Goal: Information Seeking & Learning: Compare options

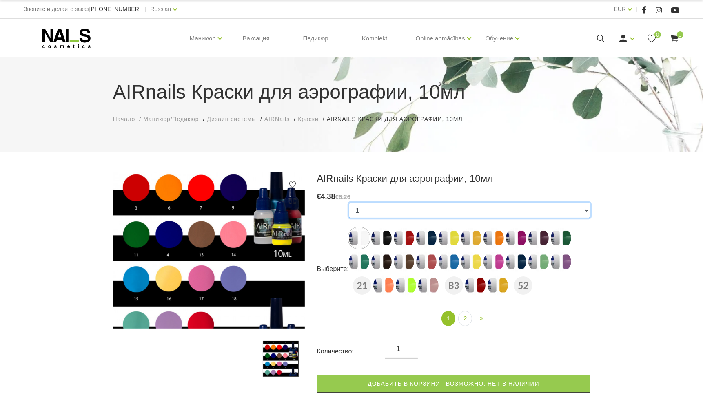
click at [585, 213] on select "1 2 3 4 5 6 7 8 9 10 11 12 13 14 15 16 17 18 19 20 21 41 44 45 B3 46 51 52 48 50" at bounding box center [470, 211] width 242 height 16
click at [647, 230] on div "AIRnails Краски для аэрографии, 10мл € 4.38 €6.26 Выберите: 1 2 3 4 5 6 7 8 9 1…" at bounding box center [351, 368] width 703 height 390
click at [464, 316] on link "2" at bounding box center [465, 318] width 14 height 15
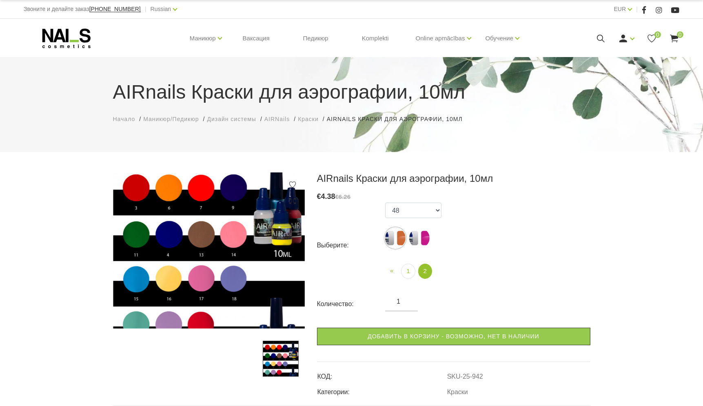
click at [231, 235] on img at bounding box center [209, 251] width 192 height 156
click at [401, 242] on img at bounding box center [395, 238] width 20 height 20
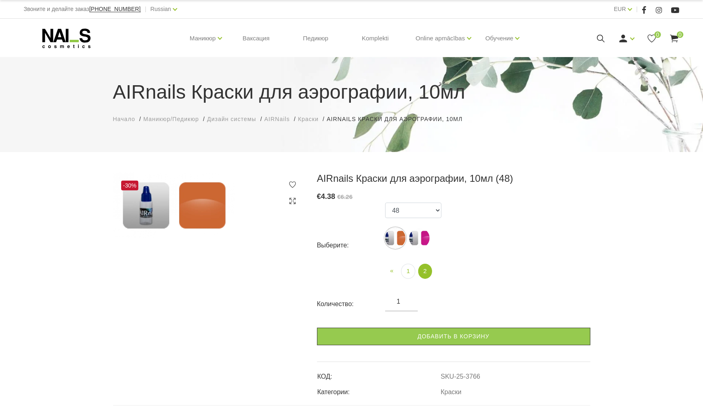
click at [417, 236] on img at bounding box center [419, 238] width 20 height 20
click at [388, 237] on img at bounding box center [395, 238] width 20 height 20
select select "3766"
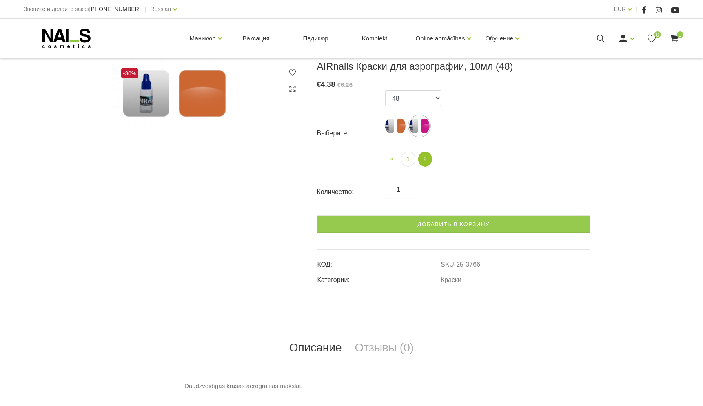
scroll to position [122, 0]
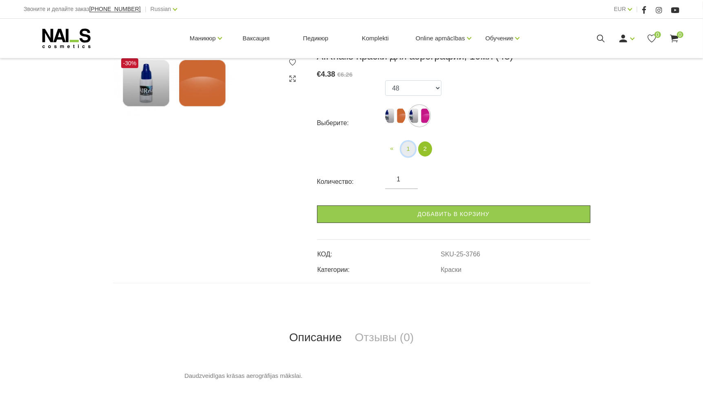
click at [405, 148] on link "1" at bounding box center [408, 149] width 14 height 15
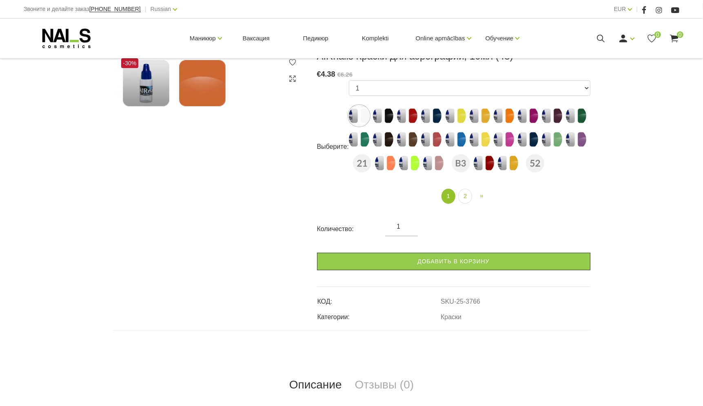
click at [362, 115] on img at bounding box center [359, 116] width 20 height 20
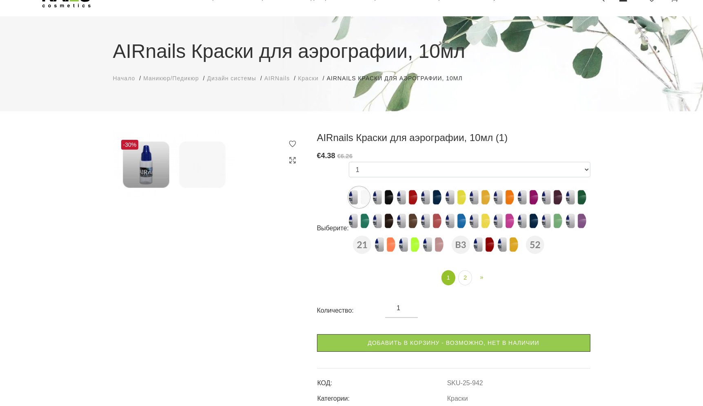
click at [390, 200] on img at bounding box center [383, 197] width 20 height 20
click at [413, 196] on img at bounding box center [407, 197] width 20 height 20
click at [580, 224] on img at bounding box center [576, 221] width 20 height 20
select select "961"
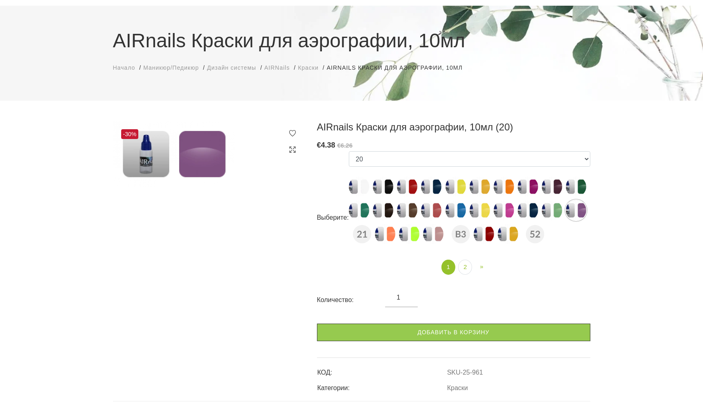
scroll to position [0, 0]
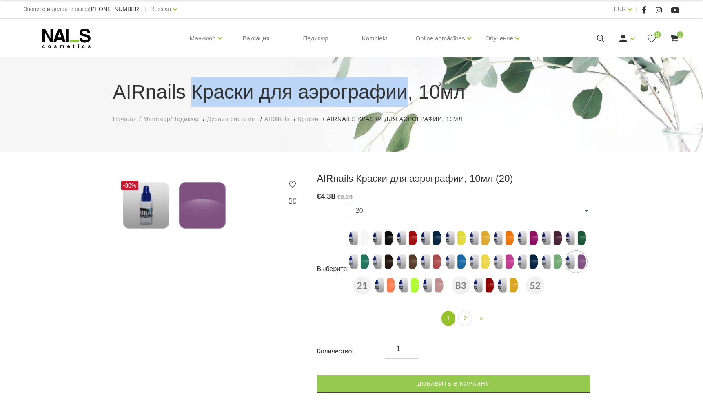
drag, startPoint x: 184, startPoint y: 95, endPoint x: 400, endPoint y: 94, distance: 215.8
click at [400, 94] on h1 "AIRnails Краски для аэрографии, 10мл" at bounding box center [351, 92] width 477 height 29
